Goal: Check status: Check status

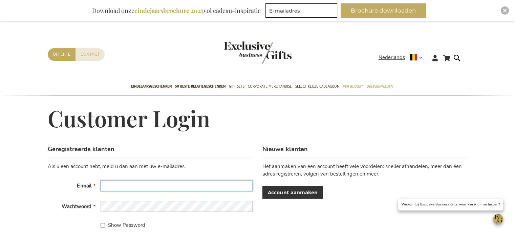
click at [134, 187] on input "E-mail" at bounding box center [177, 185] width 152 height 11
paste input "Vendors@kadonation.com"
type input "Vendors@kadonation.com"
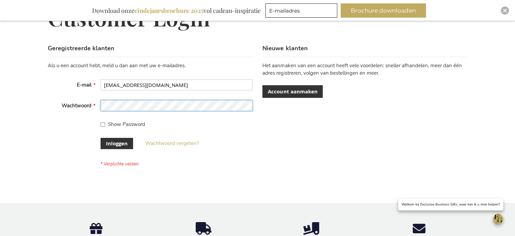
scroll to position [102, 0]
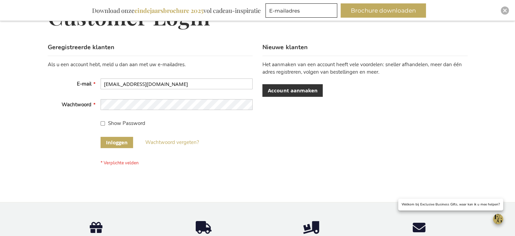
click at [126, 145] on span "Inloggen" at bounding box center [117, 142] width 22 height 7
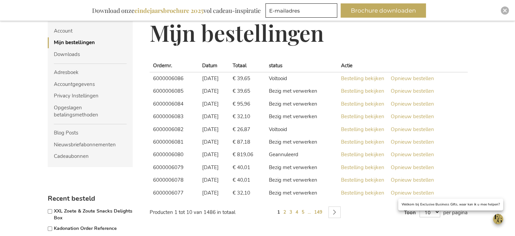
scroll to position [102, 0]
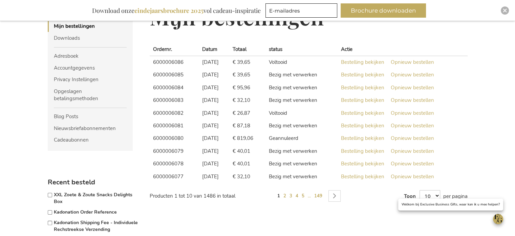
click at [331, 193] on link "Pagina Volgende" at bounding box center [335, 196] width 12 height 12
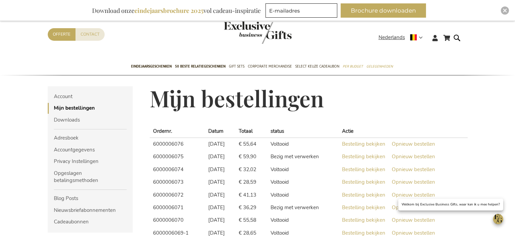
scroll to position [102, 0]
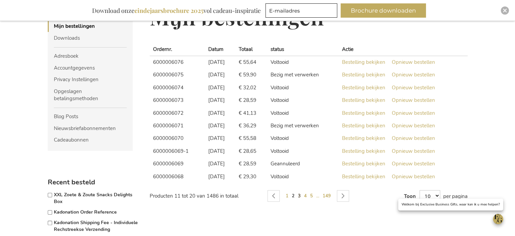
click at [299, 195] on span "3" at bounding box center [299, 195] width 3 height 6
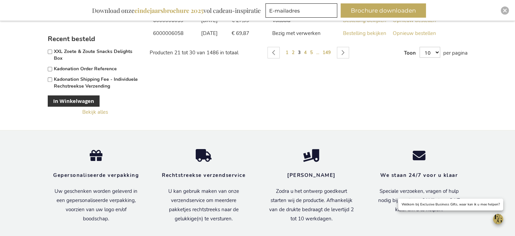
scroll to position [177, 0]
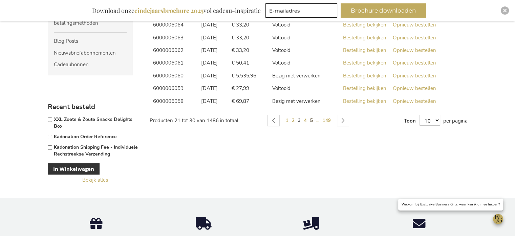
click at [311, 119] on span "5" at bounding box center [311, 120] width 3 height 6
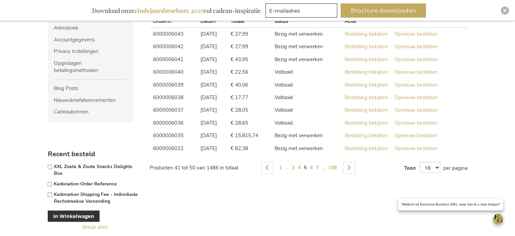
scroll to position [173, 0]
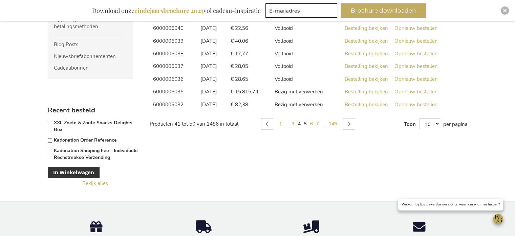
click at [302, 122] on link "Pagina 4" at bounding box center [299, 123] width 5 height 11
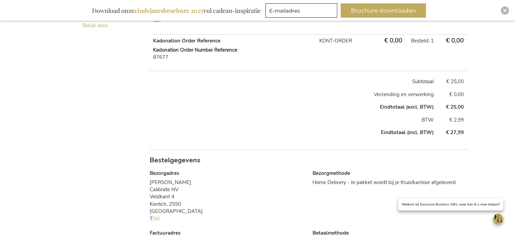
scroll to position [407, 0]
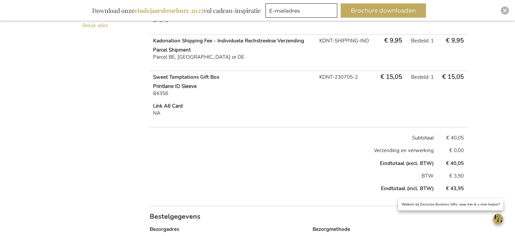
scroll to position [495, 0]
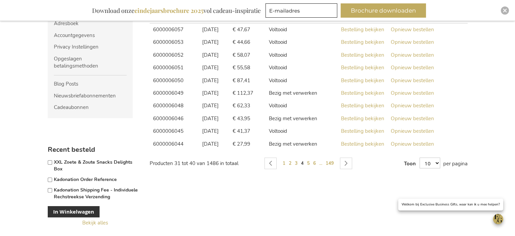
scroll to position [123, 0]
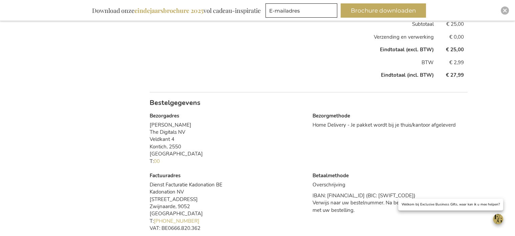
scroll to position [373, 0]
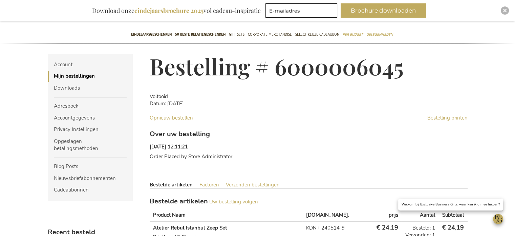
scroll to position [68, 0]
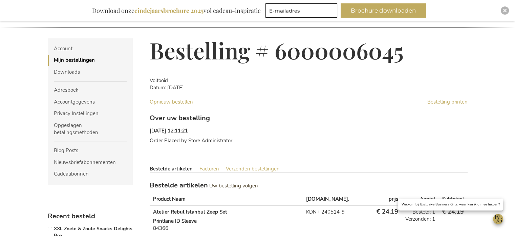
click at [244, 182] on span "Uw bestelling volgen" at bounding box center [233, 185] width 49 height 7
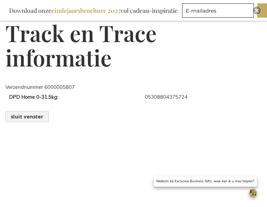
click at [39, 97] on th "DPD Home 0-31.5kg:" at bounding box center [73, 97] width 136 height 13
drag, startPoint x: 143, startPoint y: 96, endPoint x: 193, endPoint y: 101, distance: 49.8
click at [193, 101] on td "05308804375724" at bounding box center [201, 97] width 121 height 13
copy td "05308804375724"
